Goal: Information Seeking & Learning: Learn about a topic

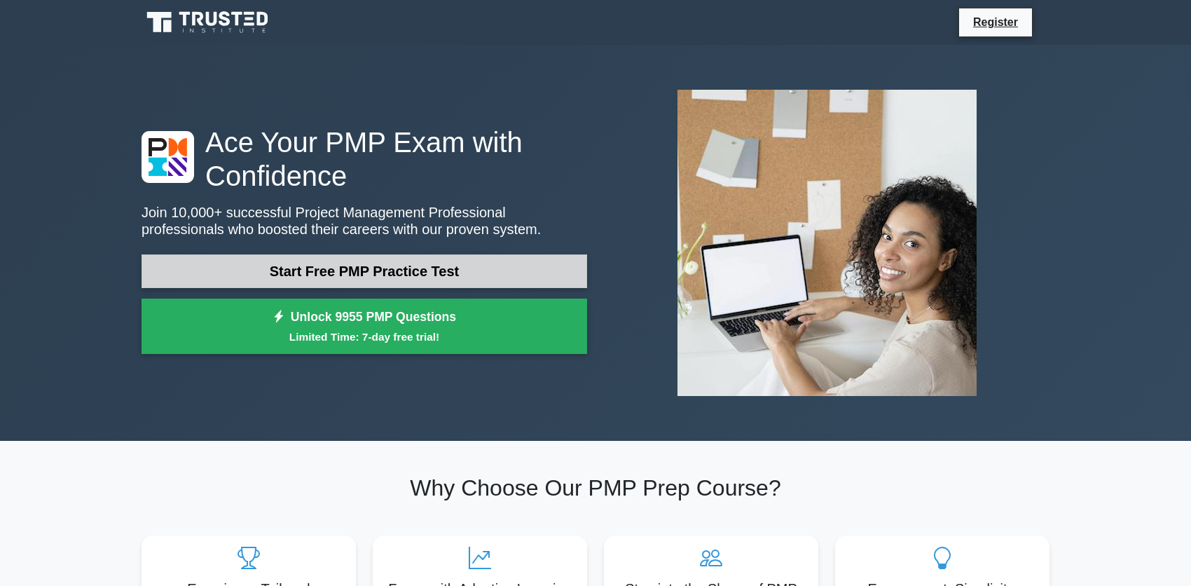
click at [516, 259] on link "Start Free PMP Practice Test" at bounding box center [365, 271] width 446 height 34
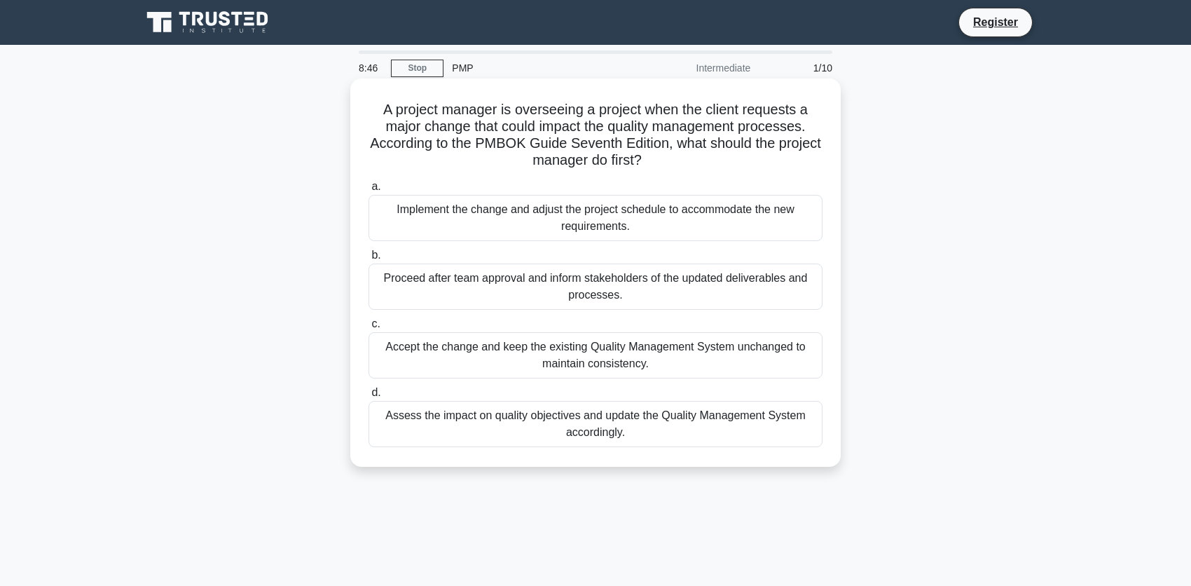
click at [633, 224] on div "Implement the change and adjust the project schedule to accommodate the new req…" at bounding box center [596, 218] width 454 height 46
click at [369, 191] on input "a. Implement the change and adjust the project schedule to accommodate the new …" at bounding box center [369, 186] width 0 height 9
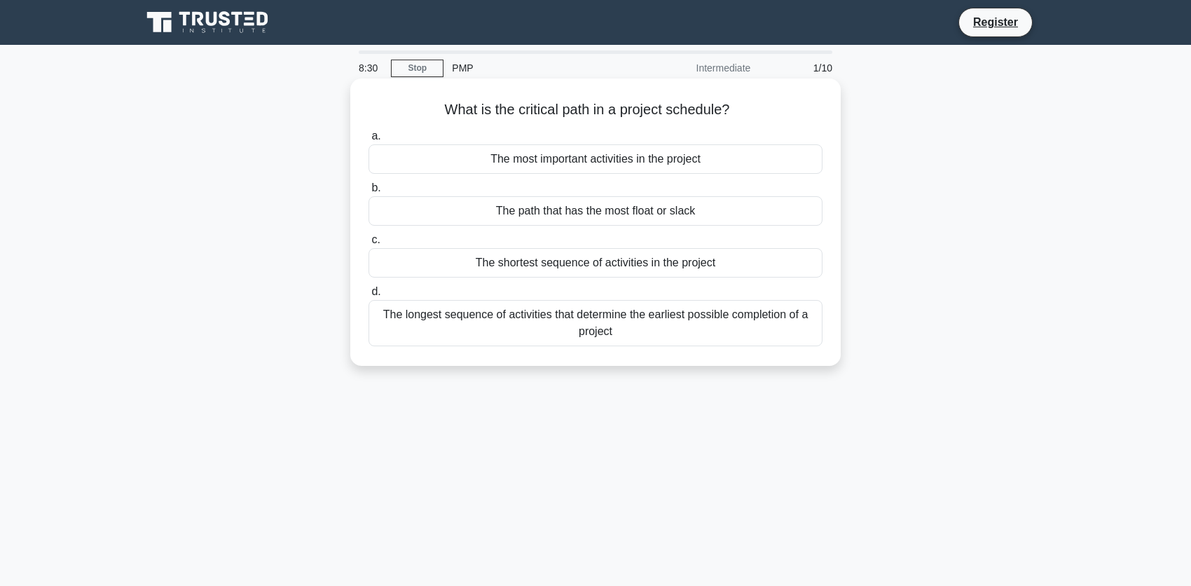
click at [647, 329] on div "The longest sequence of activities that determine the earliest possible complet…" at bounding box center [596, 323] width 454 height 46
click at [369, 296] on input "d. The longest sequence of activities that determine the earliest possible comp…" at bounding box center [369, 291] width 0 height 9
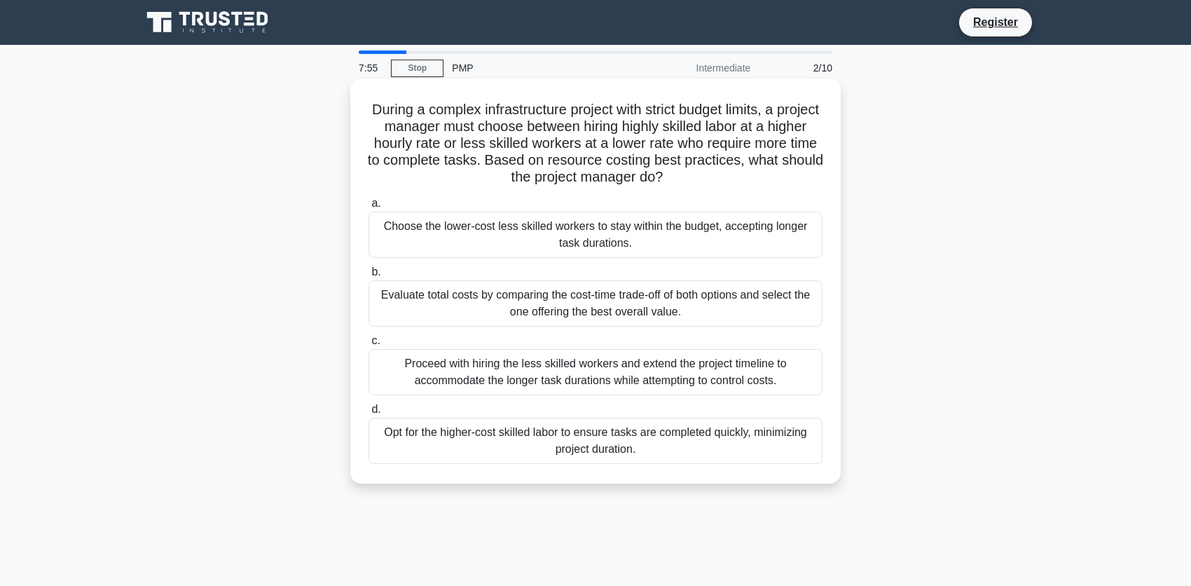
click at [647, 371] on div "Proceed with hiring the less skilled workers and extend the project timeline to…" at bounding box center [596, 372] width 454 height 46
click at [369, 345] on input "c. Proceed with hiring the less skilled workers and extend the project timeline…" at bounding box center [369, 340] width 0 height 9
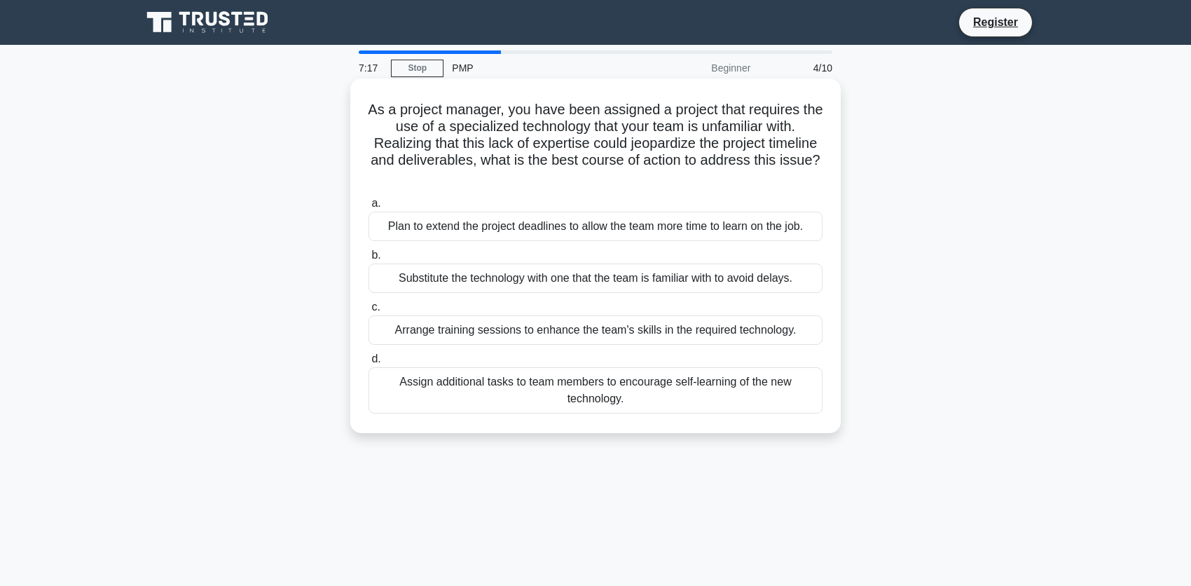
drag, startPoint x: 617, startPoint y: 257, endPoint x: 605, endPoint y: 269, distance: 16.8
click at [607, 266] on label "b. Substitute the technology with one that the team is familiar with to avoid d…" at bounding box center [596, 270] width 454 height 46
click at [604, 270] on div "Substitute the technology with one that the team is familiar with to avoid dela…" at bounding box center [596, 277] width 454 height 29
click at [369, 260] on input "b. Substitute the technology with one that the team is familiar with to avoid d…" at bounding box center [369, 255] width 0 height 9
